Goal: Transaction & Acquisition: Purchase product/service

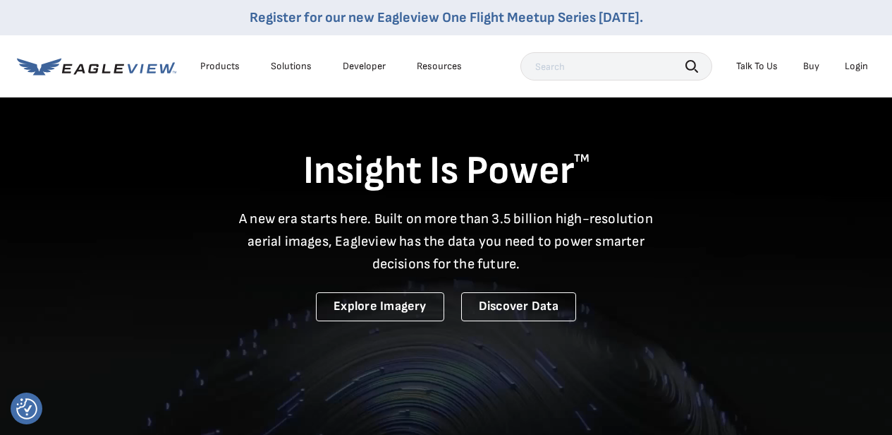
click at [855, 67] on div "Login" at bounding box center [856, 66] width 23 height 13
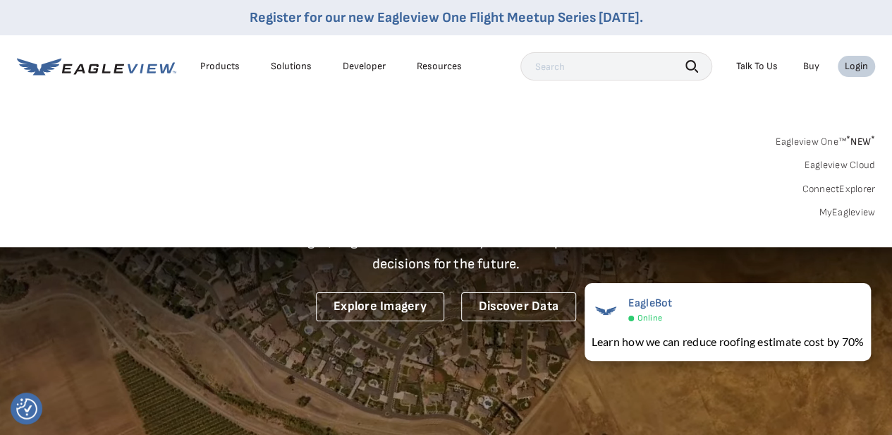
click at [848, 213] on link "MyEagleview" at bounding box center [847, 212] width 56 height 13
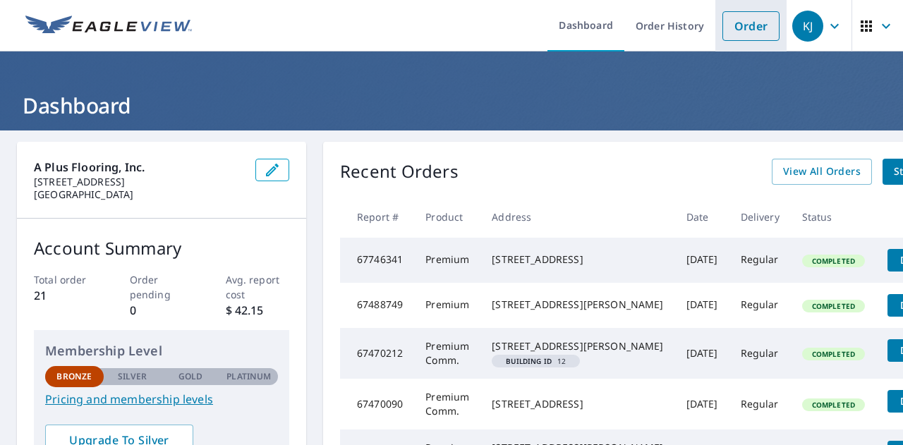
click at [756, 28] on link "Order" at bounding box center [750, 26] width 57 height 30
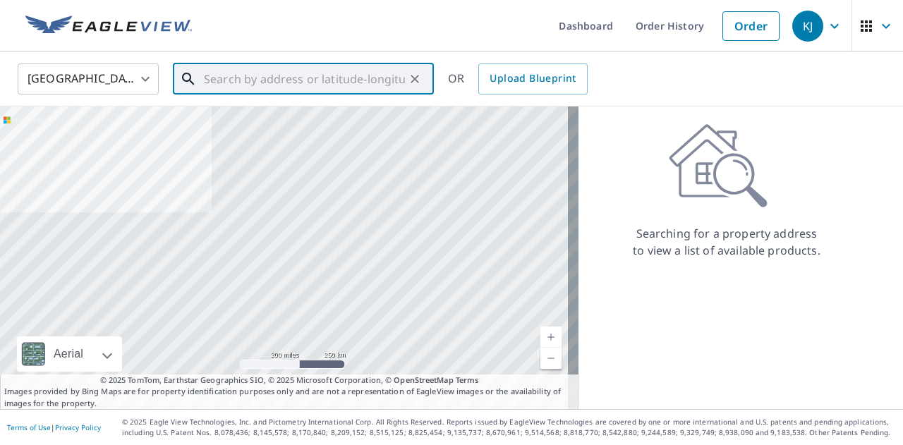
click at [234, 83] on input "text" at bounding box center [304, 79] width 201 height 40
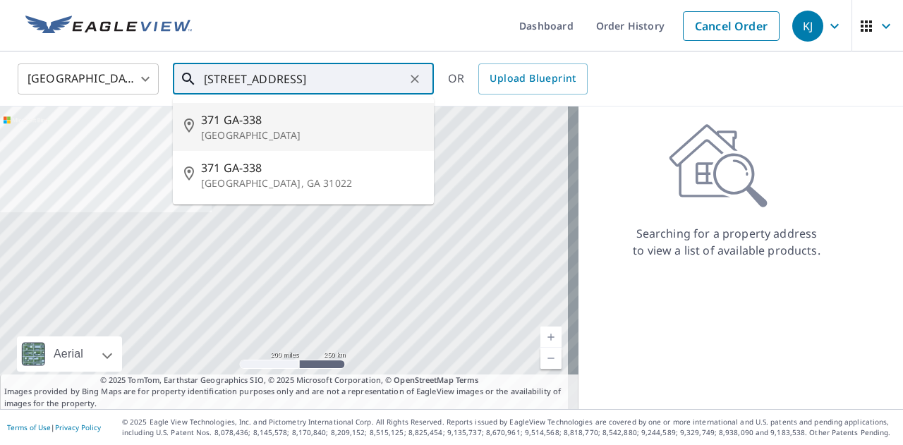
click at [240, 119] on span "371 GA-338" at bounding box center [312, 119] width 222 height 17
type input "[STREET_ADDRESS]"
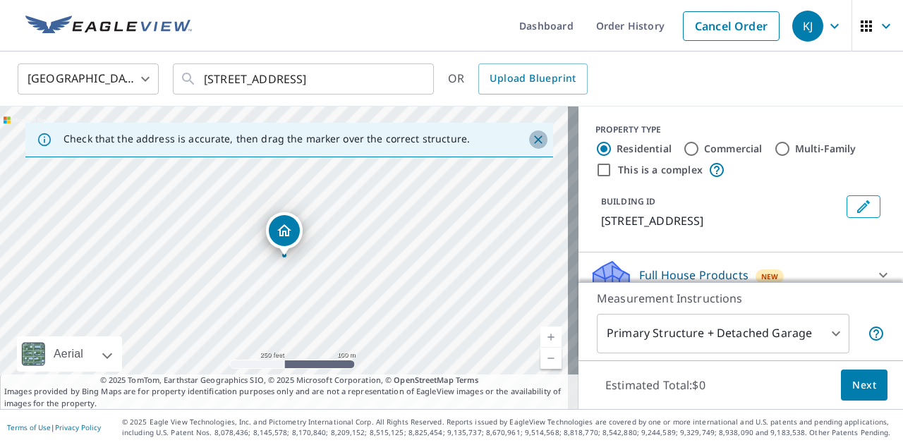
click at [531, 143] on icon "Close" at bounding box center [538, 140] width 14 height 14
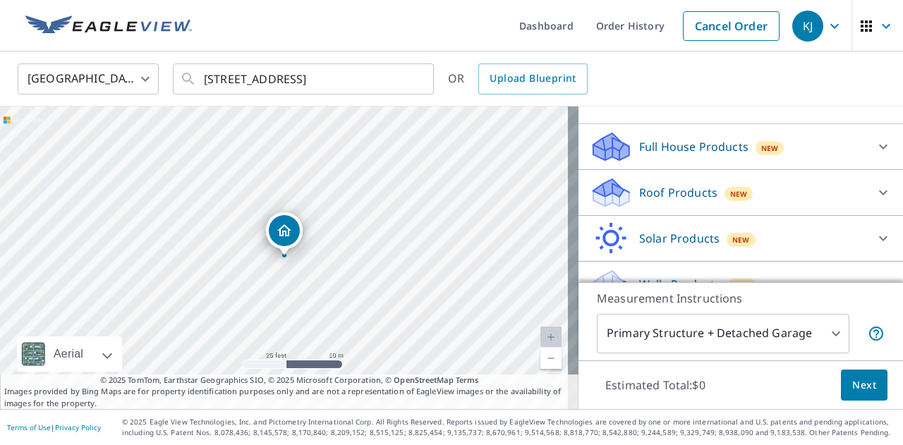
scroll to position [131, 0]
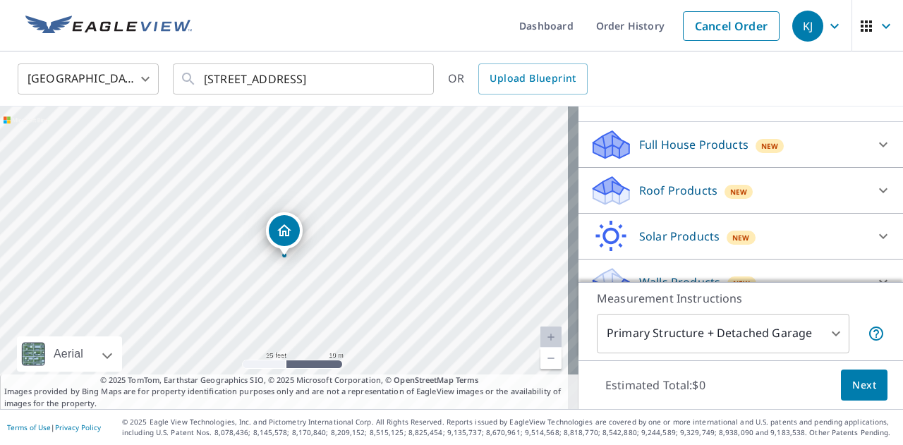
click at [814, 343] on body "KJ KJ Dashboard Order History Cancel Order KJ [GEOGRAPHIC_DATA] [GEOGRAPHIC_DAT…" at bounding box center [451, 222] width 903 height 445
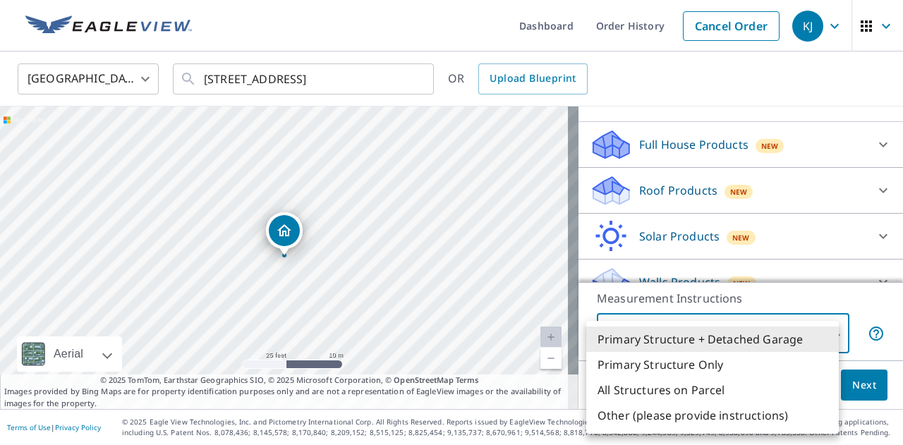
click at [742, 371] on li "Primary Structure Only" at bounding box center [712, 364] width 253 height 25
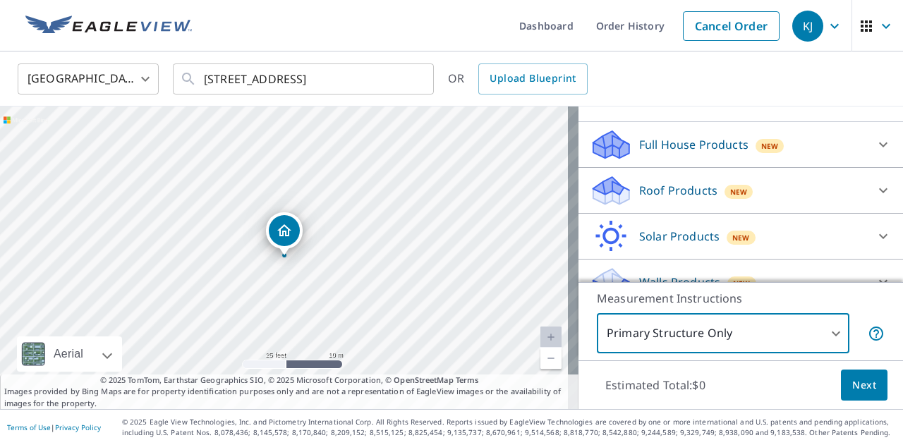
click at [821, 344] on body "KJ KJ Dashboard Order History Cancel Order KJ [GEOGRAPHIC_DATA] [GEOGRAPHIC_DAT…" at bounding box center [451, 222] width 903 height 445
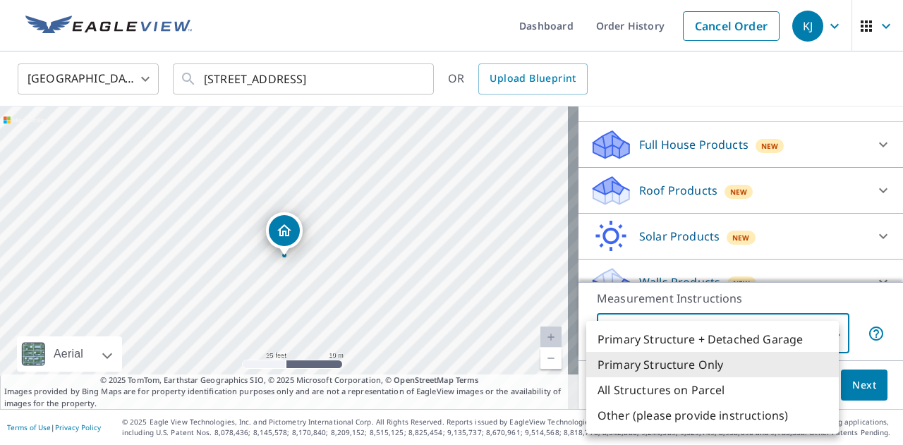
click at [816, 344] on li "Primary Structure + Detached Garage" at bounding box center [712, 339] width 253 height 25
type input "1"
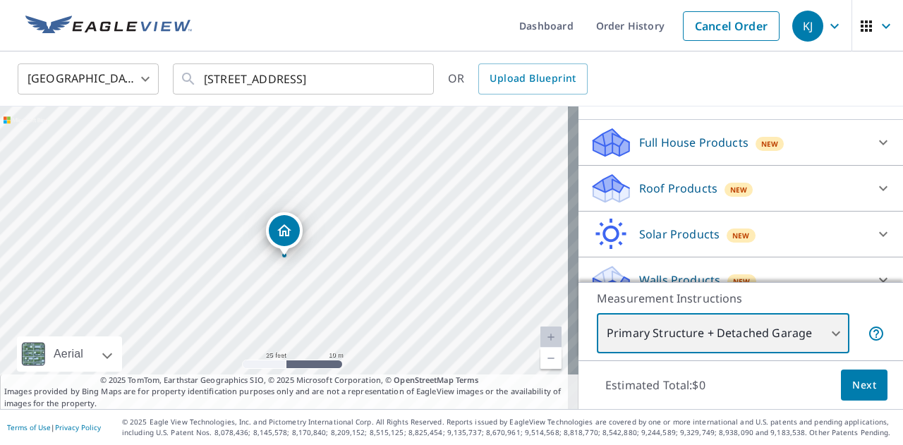
scroll to position [137, 0]
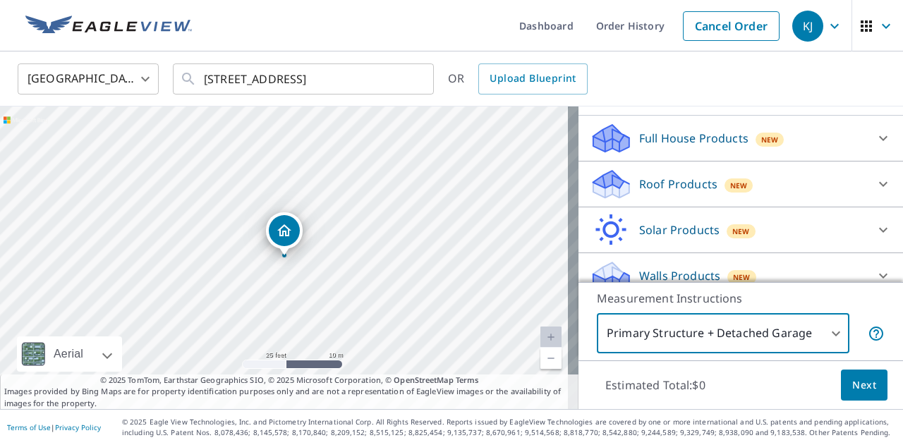
click at [875, 146] on icon at bounding box center [883, 138] width 17 height 17
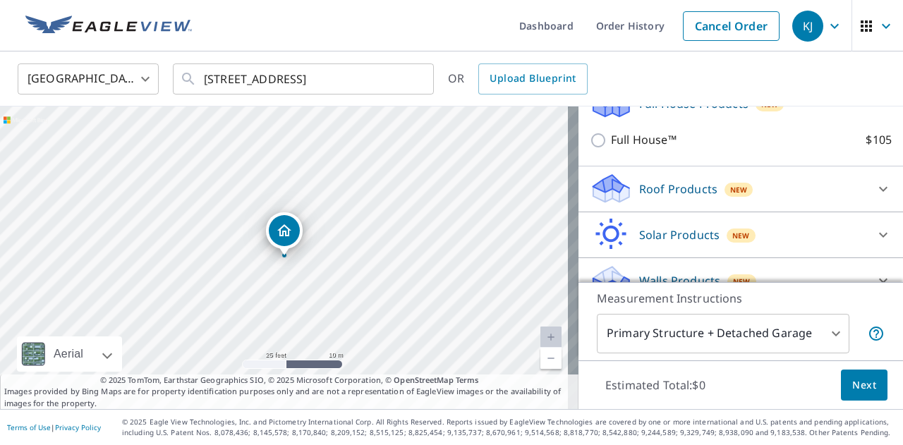
scroll to position [191, 0]
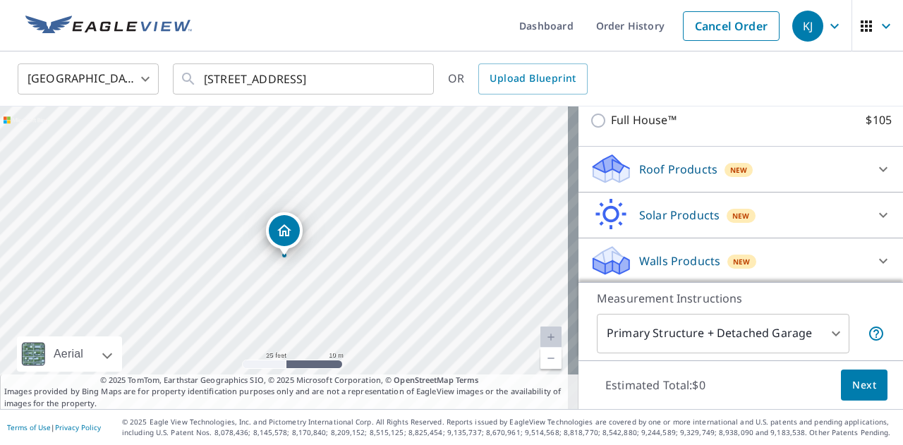
click at [875, 267] on icon at bounding box center [883, 261] width 17 height 17
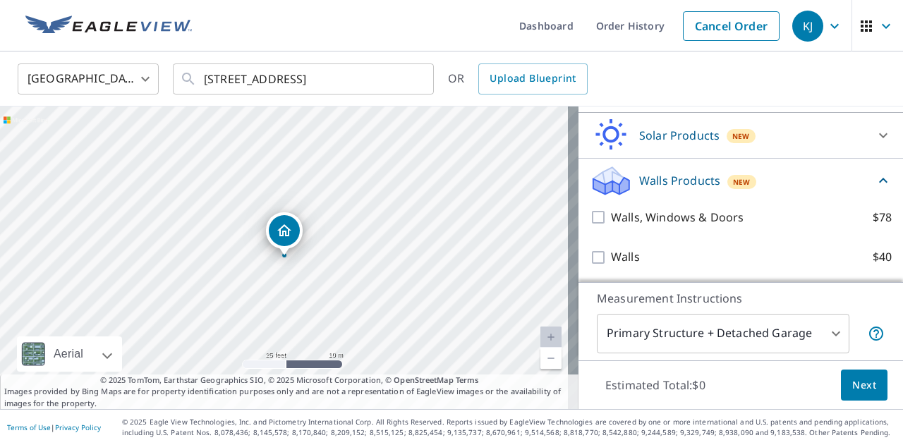
click at [875, 186] on icon at bounding box center [883, 180] width 17 height 17
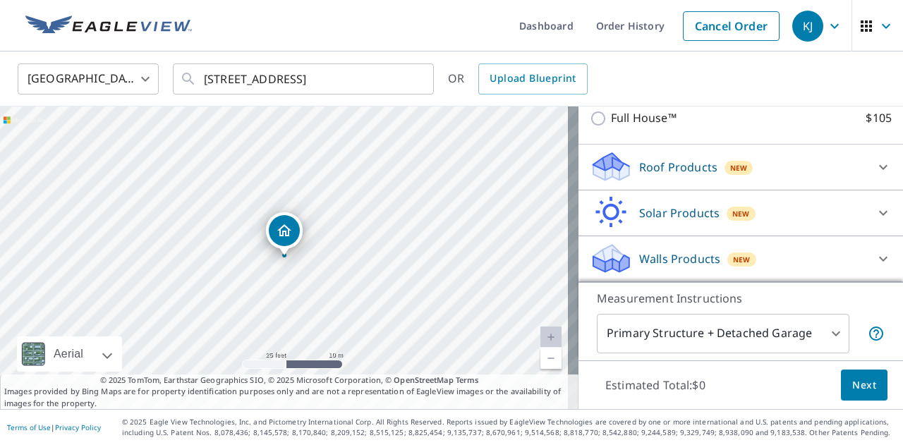
scroll to position [191, 0]
click at [875, 172] on icon at bounding box center [883, 169] width 17 height 17
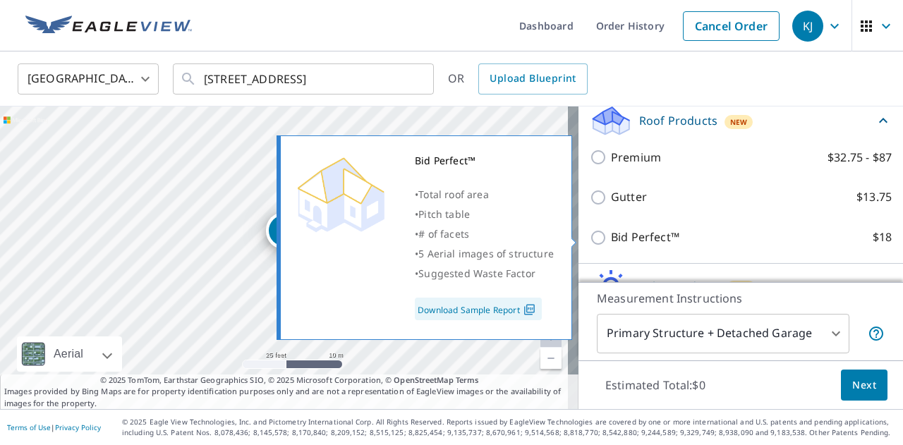
scroll to position [240, 0]
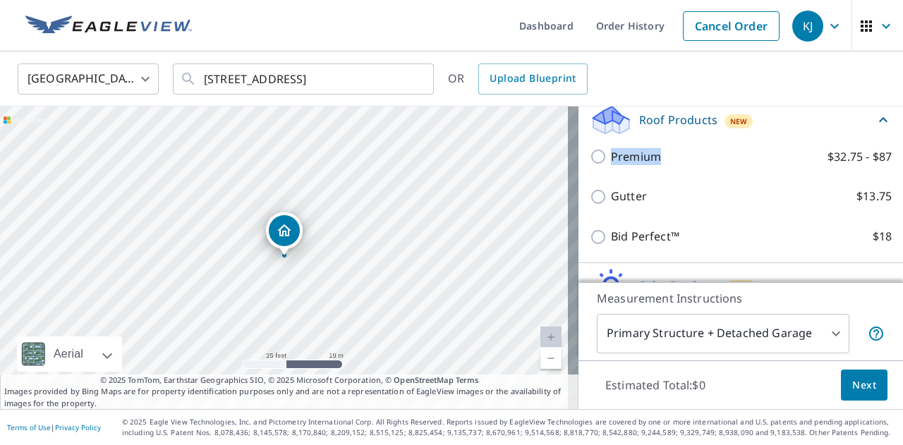
click at [698, 159] on label "Premium $32.75 - $87" at bounding box center [751, 157] width 281 height 18
click at [611, 159] on input "Premium $32.75 - $87" at bounding box center [600, 156] width 21 height 17
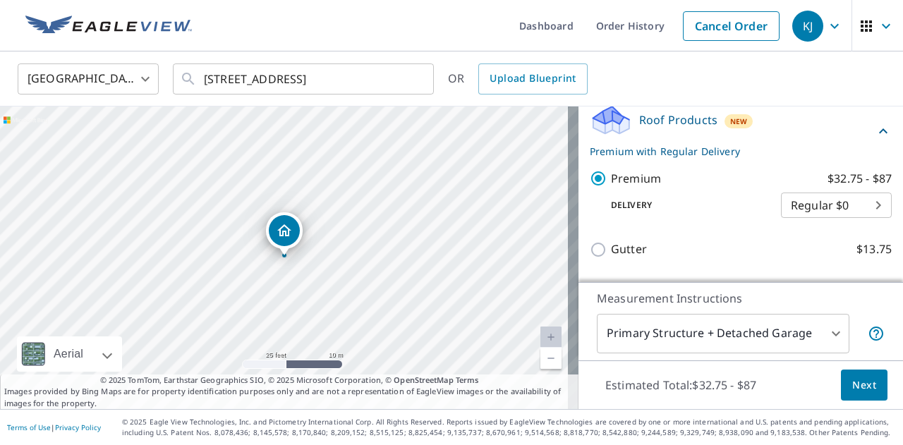
click at [642, 172] on p "Premium" at bounding box center [636, 179] width 50 height 18
click at [611, 172] on input "Premium $32.75 - $87" at bounding box center [600, 178] width 21 height 17
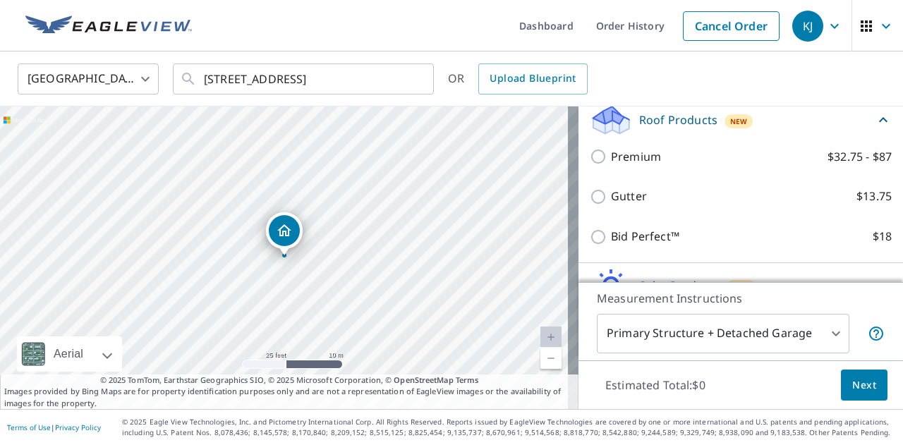
click at [624, 156] on p "Premium" at bounding box center [636, 157] width 50 height 18
click at [611, 156] on input "Premium $32.75 - $87" at bounding box center [600, 156] width 21 height 17
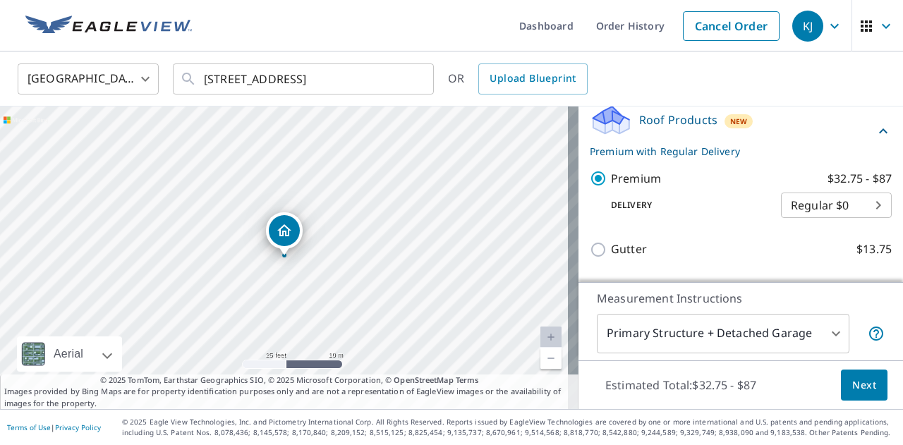
click at [594, 172] on input "Premium $32.75 - $87" at bounding box center [600, 178] width 21 height 17
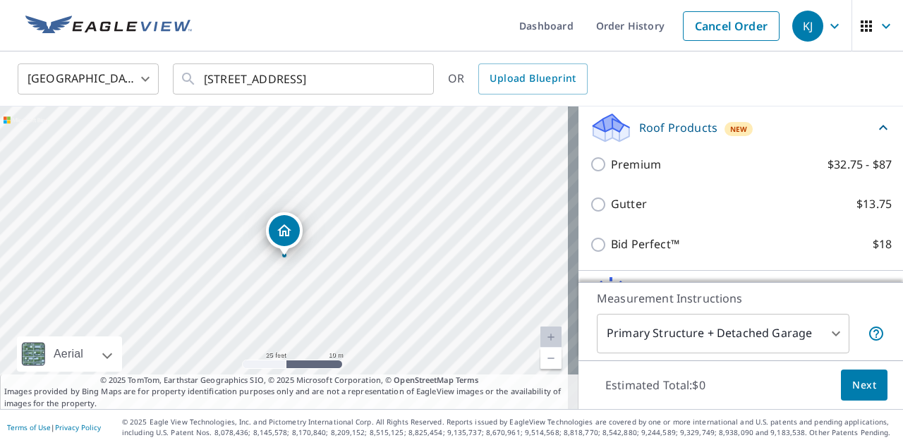
scroll to position [222, 0]
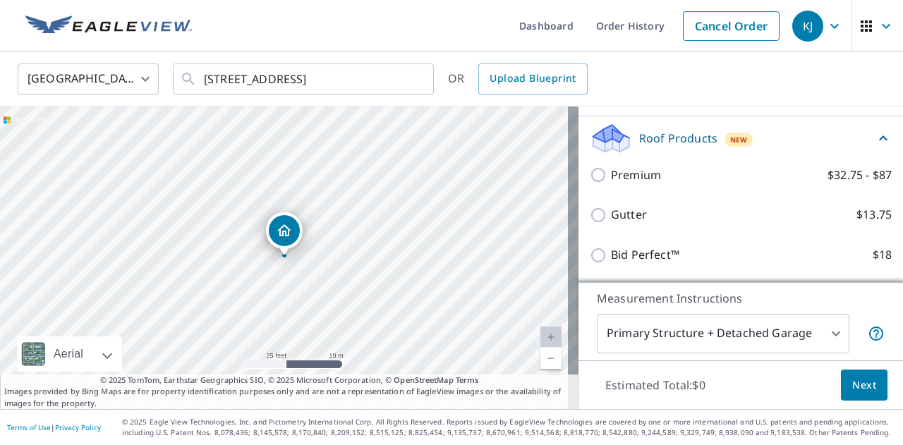
click at [591, 181] on input "Premium $32.75 - $87" at bounding box center [600, 175] width 21 height 17
checkbox input "true"
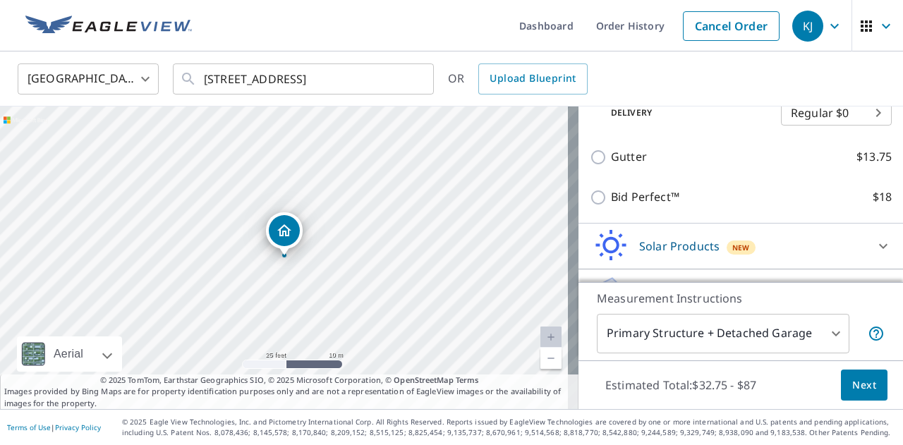
scroll to position [364, 0]
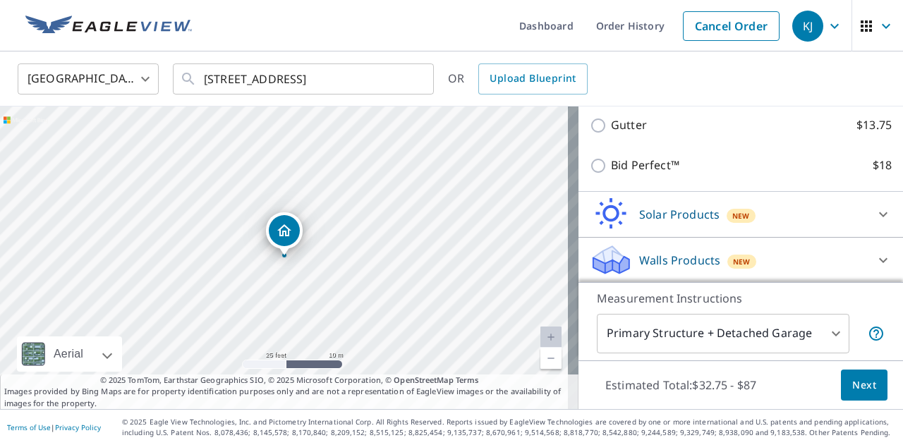
click at [852, 392] on span "Next" at bounding box center [864, 386] width 24 height 18
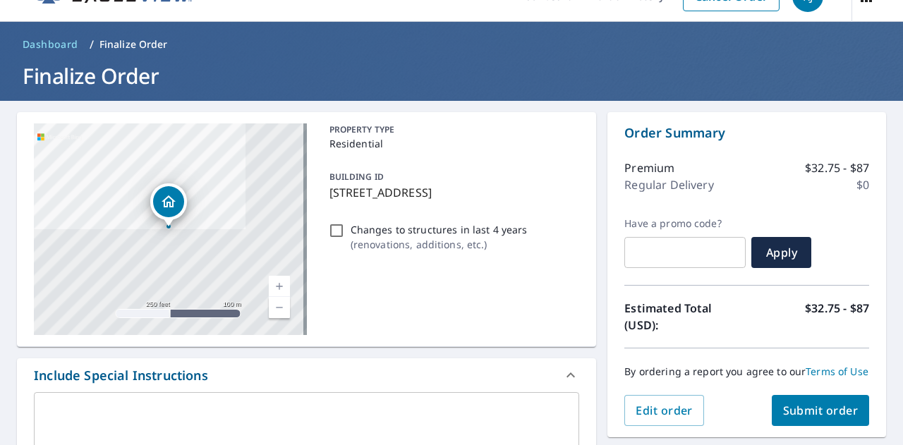
scroll to position [11, 0]
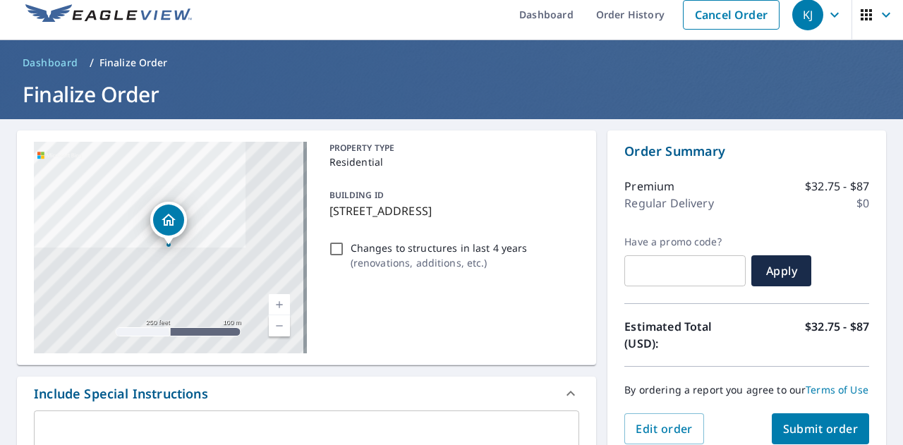
click at [110, 16] on img at bounding box center [108, 14] width 167 height 21
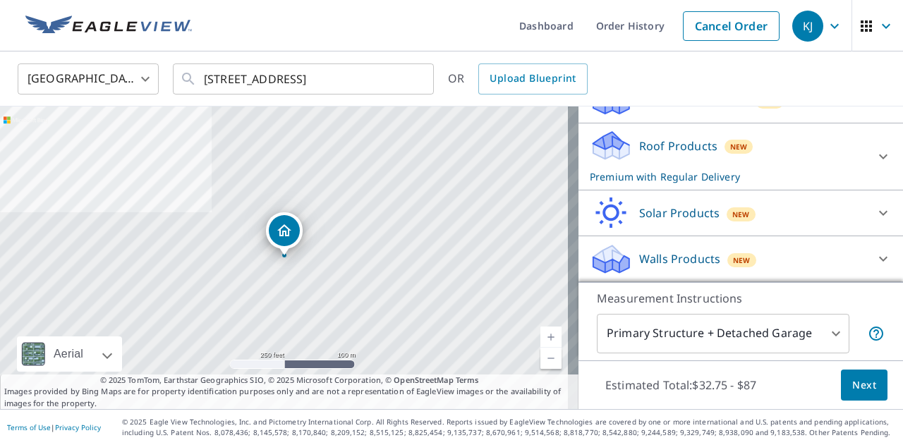
scroll to position [173, 0]
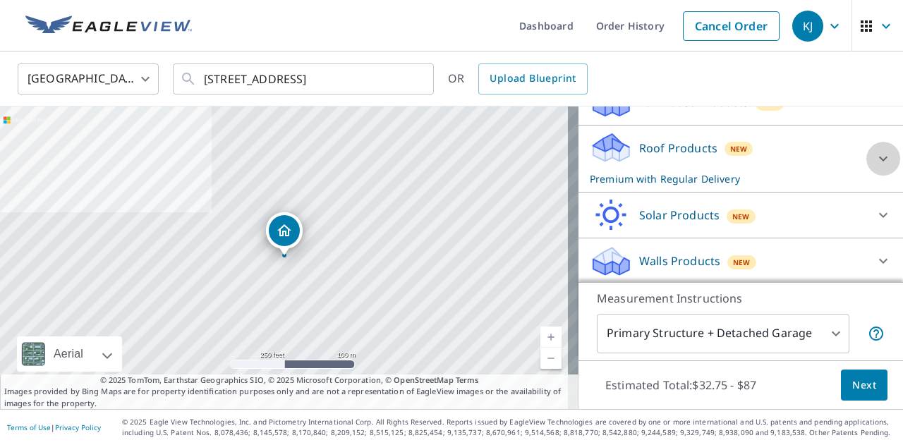
click at [875, 159] on icon at bounding box center [883, 158] width 17 height 17
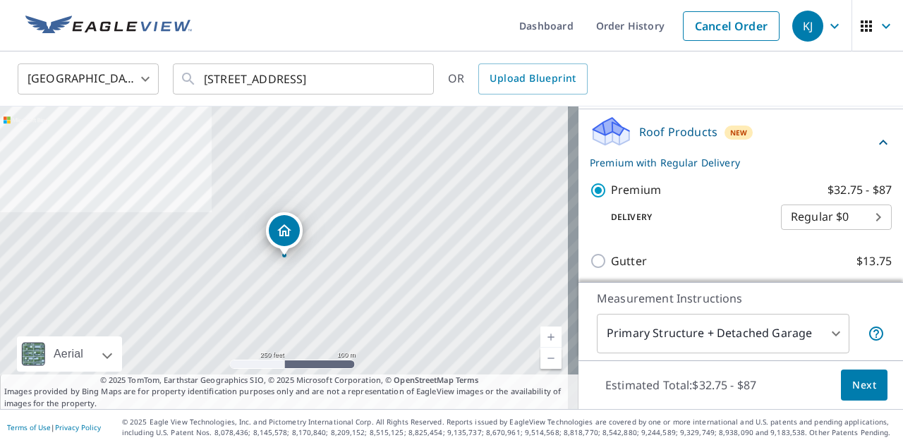
scroll to position [187, 0]
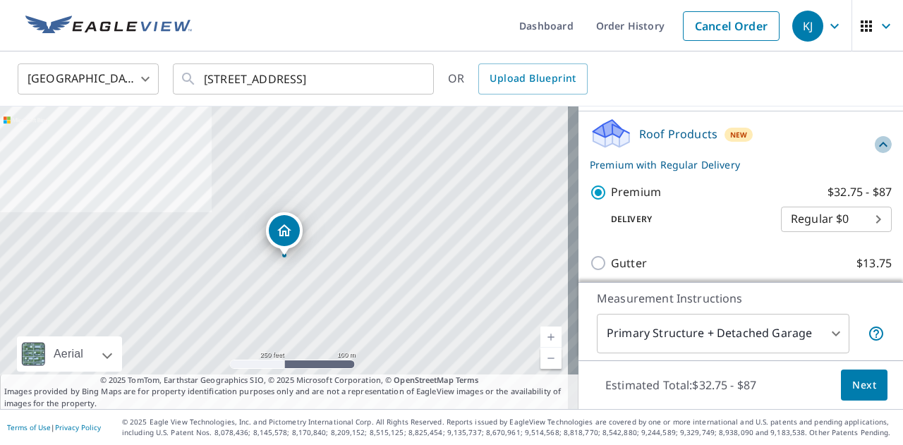
click at [879, 143] on icon at bounding box center [883, 144] width 8 height 5
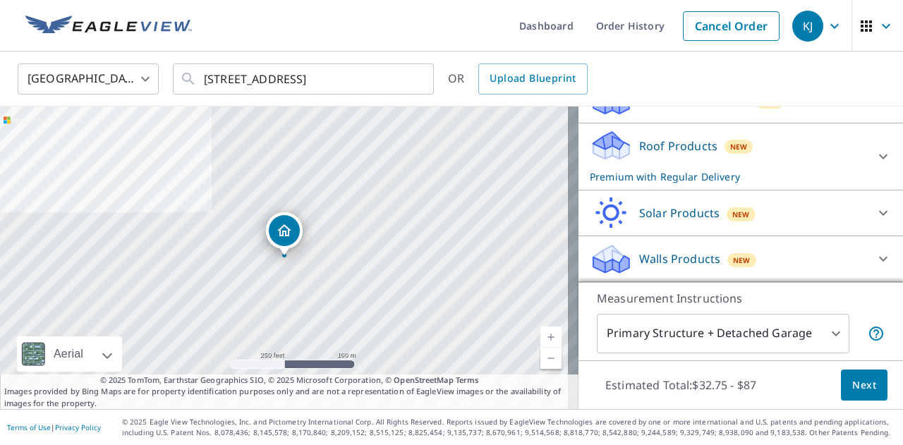
scroll to position [173, 0]
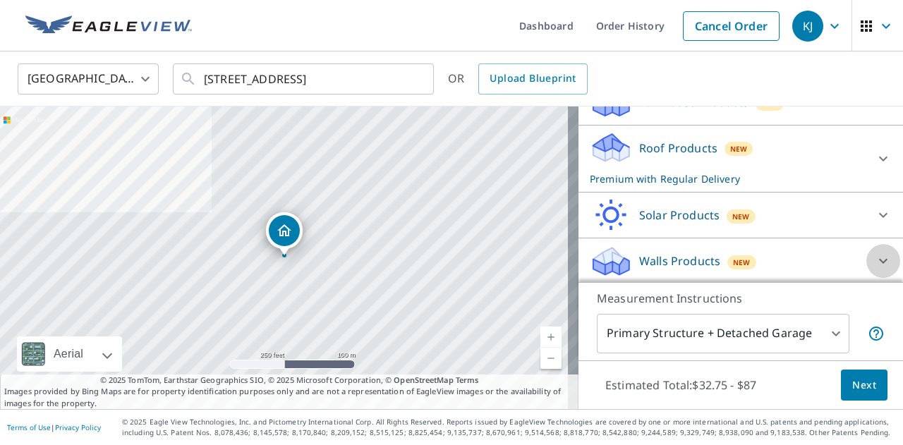
click at [875, 264] on icon at bounding box center [883, 261] width 17 height 17
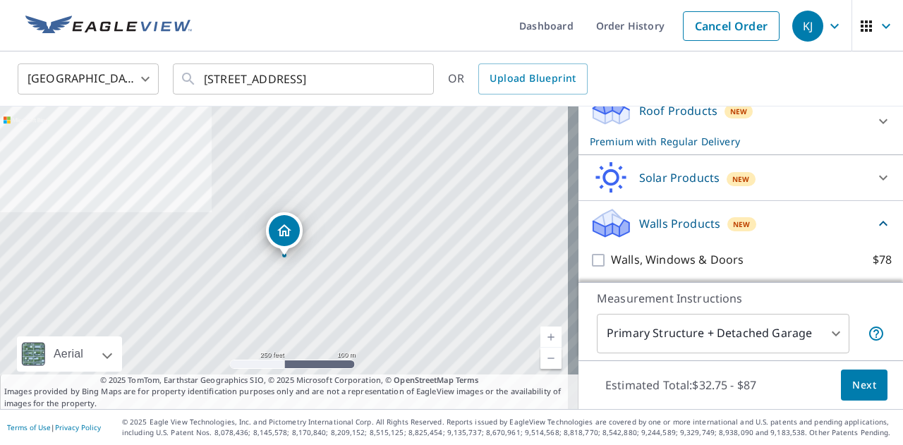
scroll to position [207, 0]
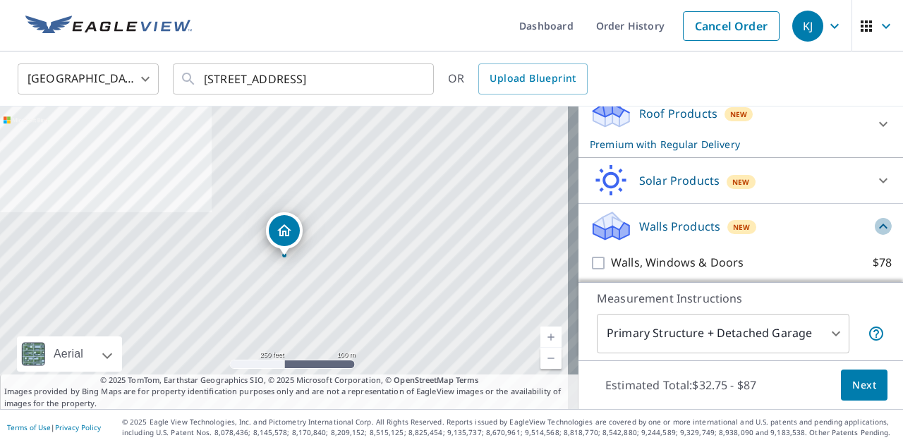
click at [875, 228] on icon at bounding box center [883, 226] width 17 height 17
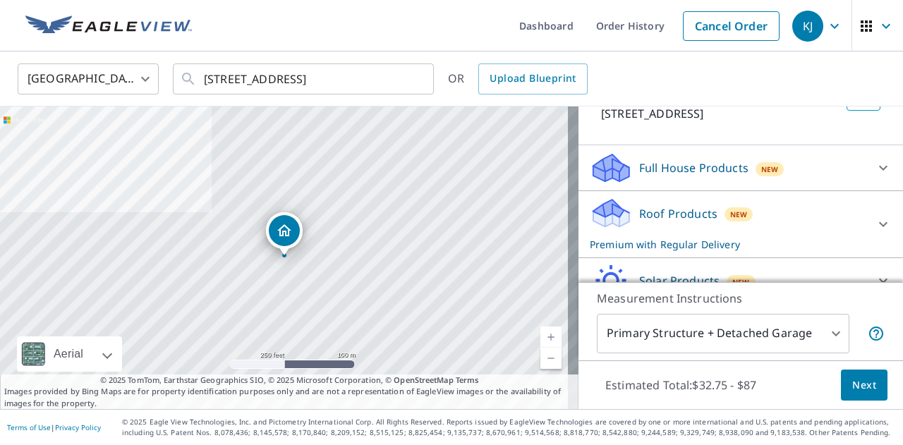
scroll to position [108, 0]
click at [875, 169] on icon at bounding box center [883, 167] width 17 height 17
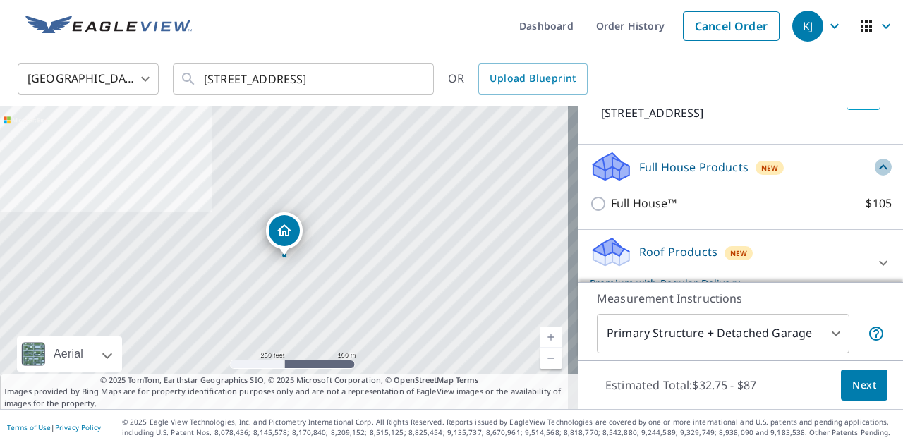
click at [875, 168] on icon at bounding box center [883, 167] width 17 height 17
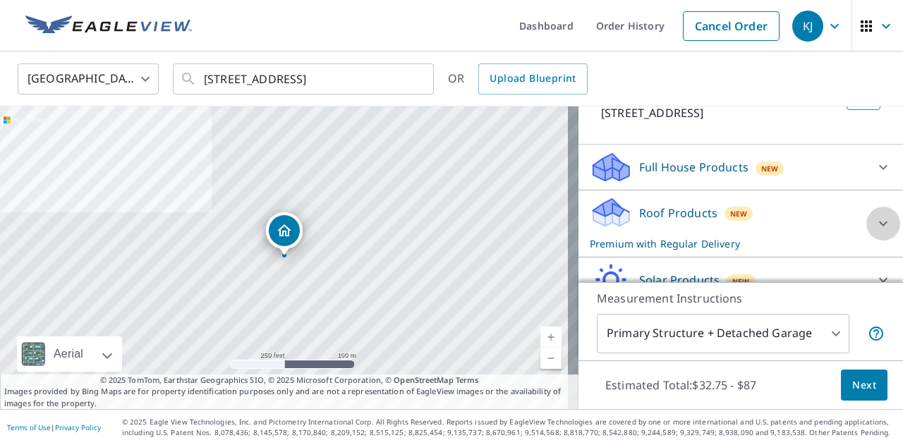
click at [875, 221] on icon at bounding box center [883, 223] width 17 height 17
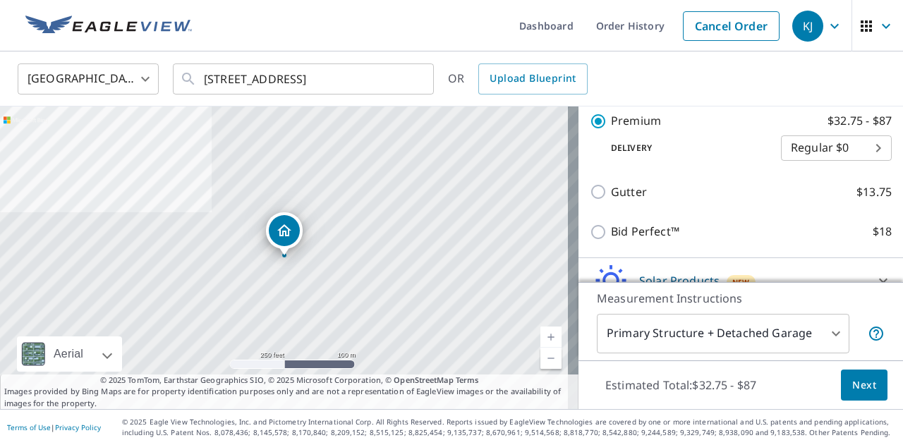
scroll to position [262, 0]
